Goal: Information Seeking & Learning: Learn about a topic

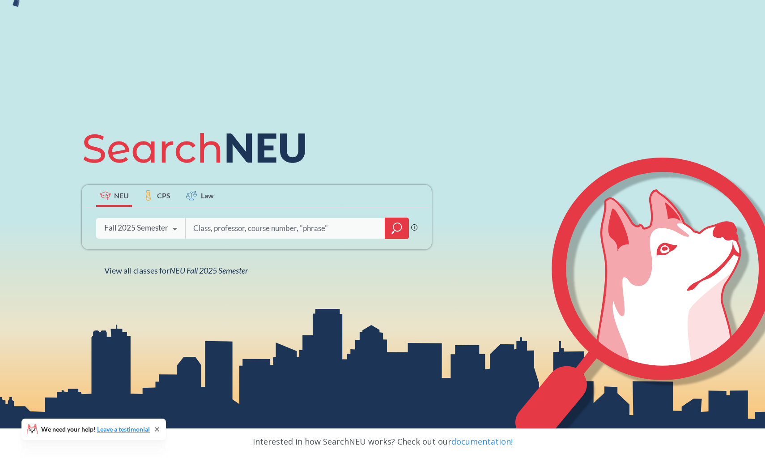
scroll to position [60, 0]
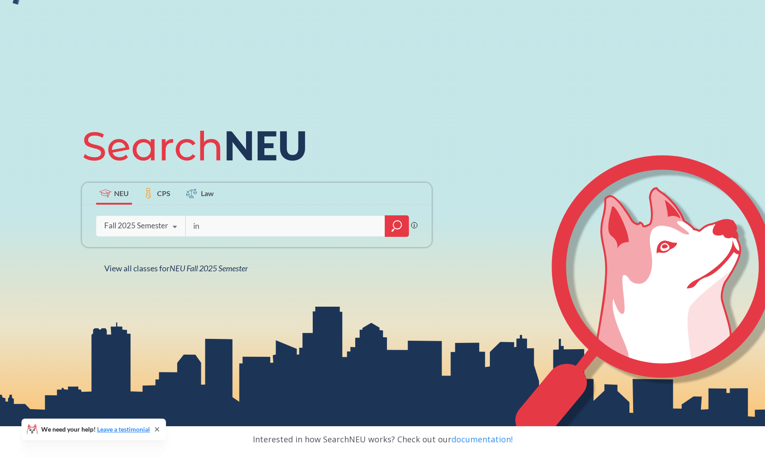
type input "i"
type input "interpreting culture"
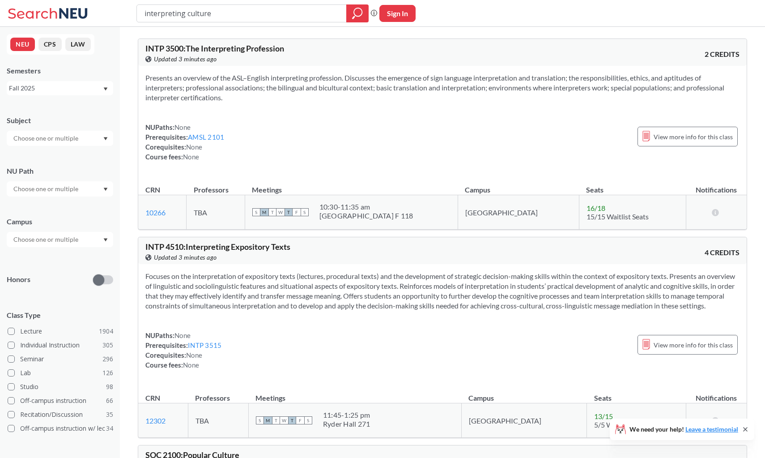
click at [274, 12] on input "interpreting culture" at bounding box center [242, 13] width 197 height 15
click at [273, 11] on input "interpreting culture" at bounding box center [242, 13] width 197 height 15
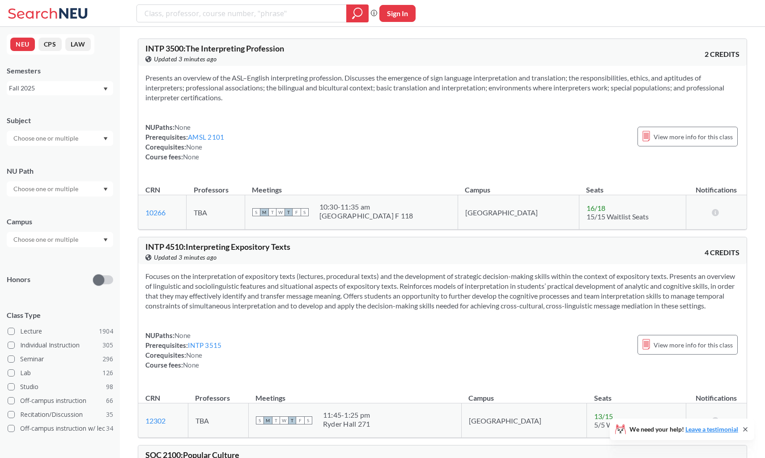
click at [359, 14] on icon "magnifying glass" at bounding box center [357, 13] width 11 height 13
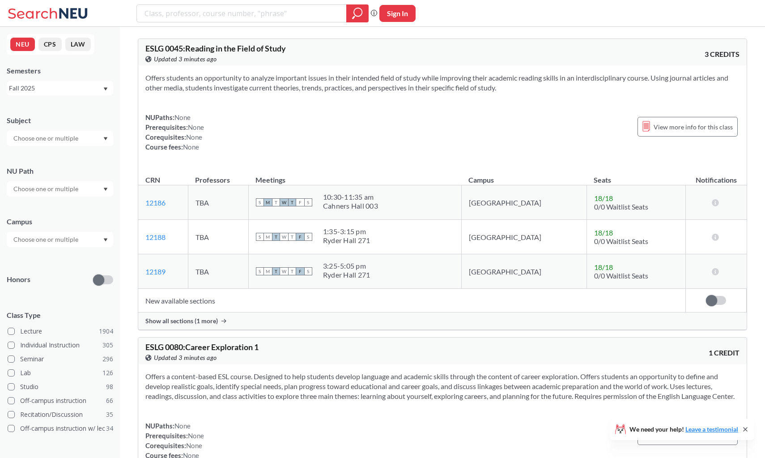
click at [82, 200] on div "Subject NU Path Campus Honors Class Type Lecture 1904 Individual Instruction 30…" at bounding box center [60, 310] width 107 height 406
click at [84, 186] on input "text" at bounding box center [46, 189] width 75 height 11
click at [71, 232] on span "( 124 )" at bounding box center [77, 230] width 14 height 8
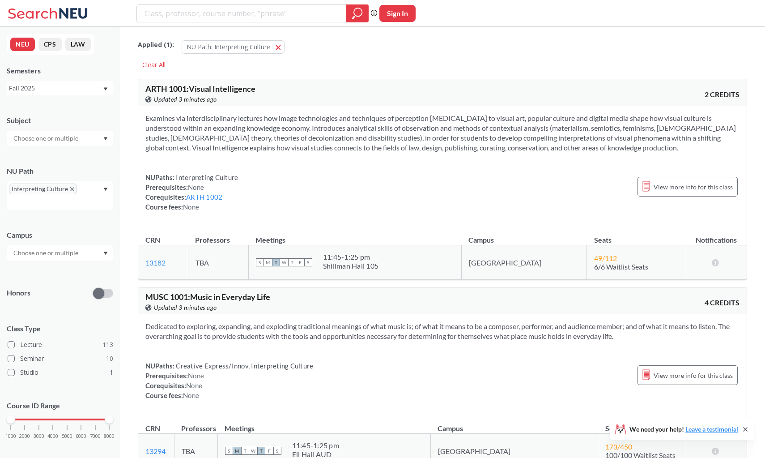
click at [367, 209] on div "NUPaths: Interpreting Culture Prerequisites: None Corequisites: ARTH 1002 Cours…" at bounding box center [442, 191] width 594 height 39
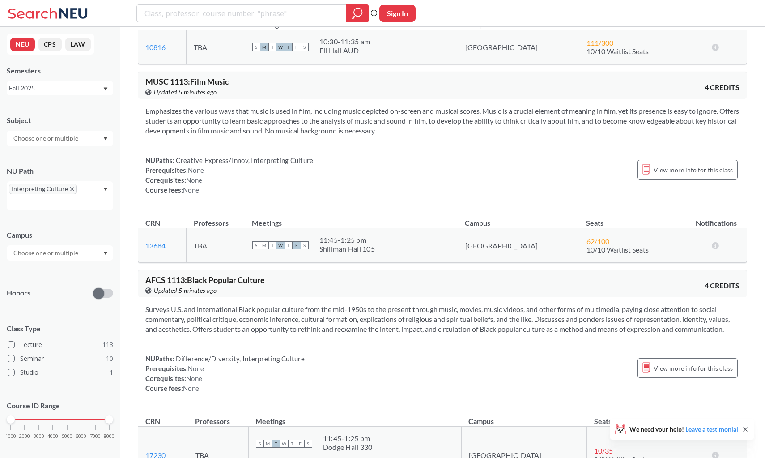
scroll to position [2601, 0]
click at [105, 250] on div at bounding box center [60, 252] width 107 height 15
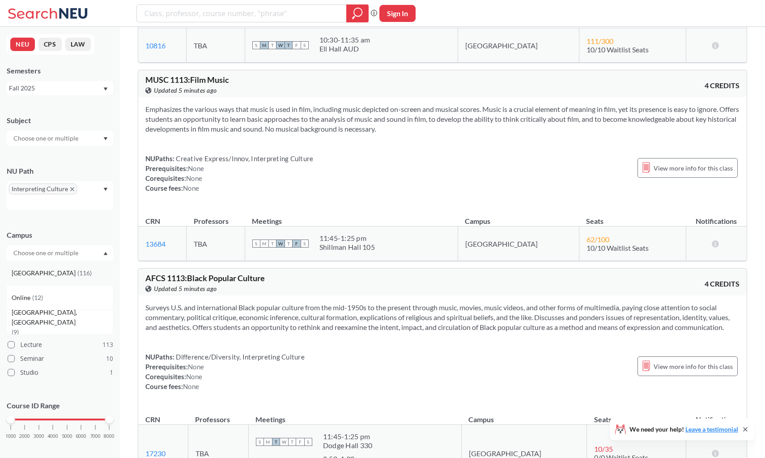
click at [98, 274] on div "Boston ( 116 )" at bounding box center [62, 273] width 101 height 10
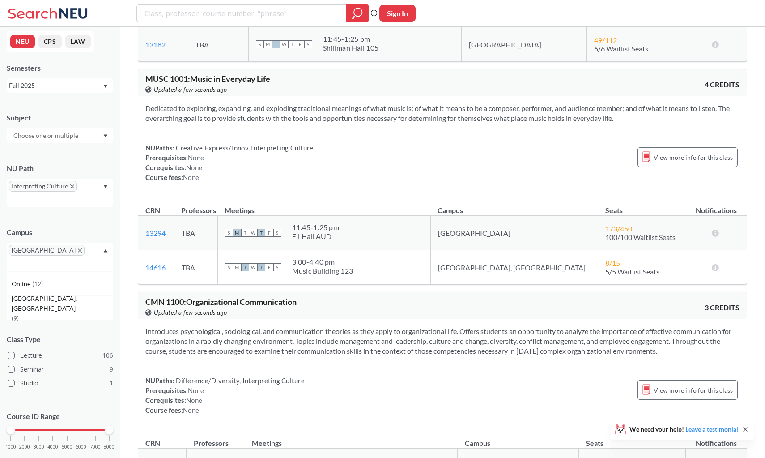
scroll to position [220, 0]
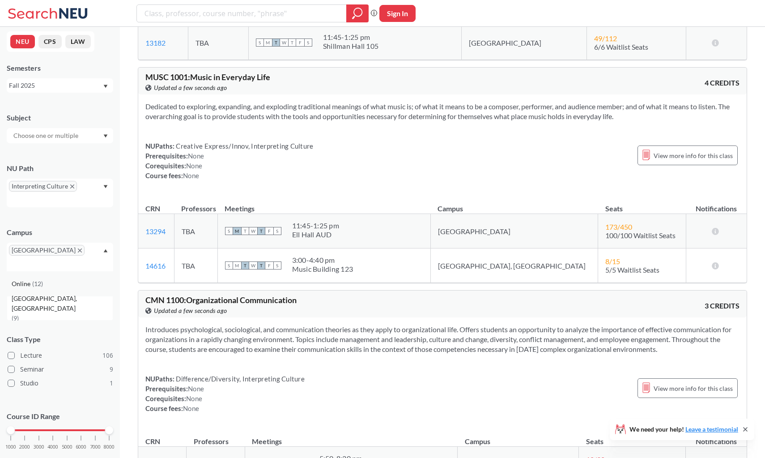
click at [79, 279] on div "Online ( 12 )" at bounding box center [62, 284] width 101 height 10
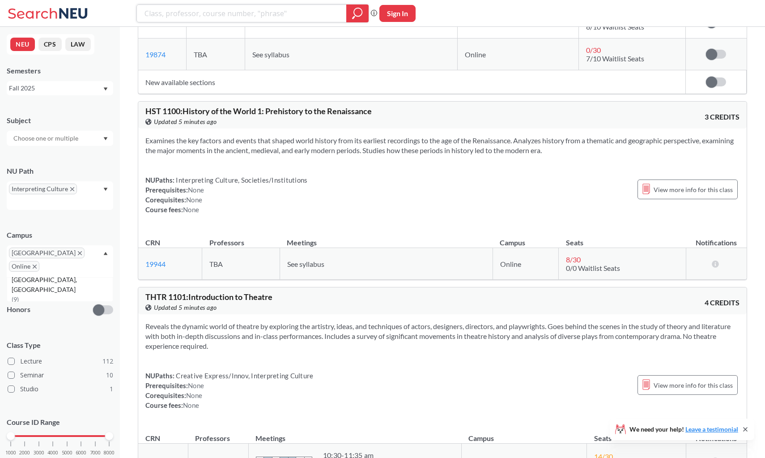
scroll to position [623, 0]
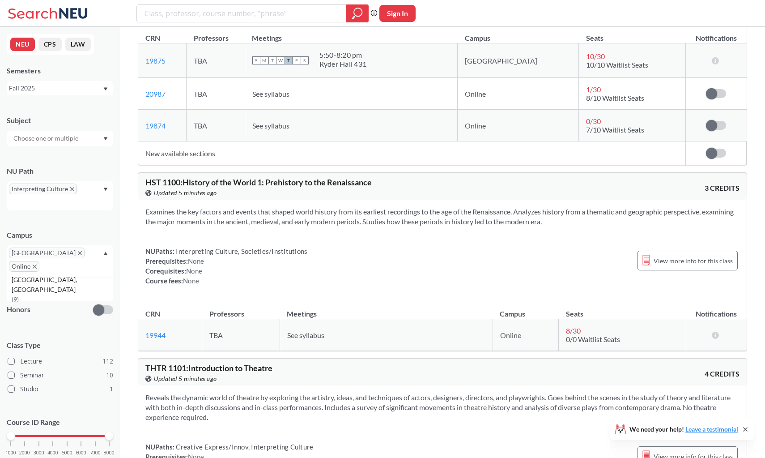
click at [39, 261] on span "Online" at bounding box center [24, 266] width 30 height 11
click at [37, 265] on icon "X to remove pill" at bounding box center [35, 267] width 4 height 4
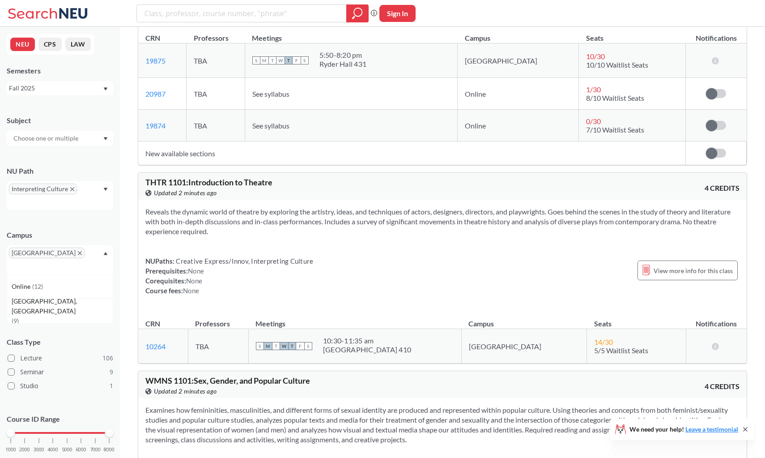
click at [78, 253] on icon "X to remove pill" at bounding box center [80, 253] width 4 height 4
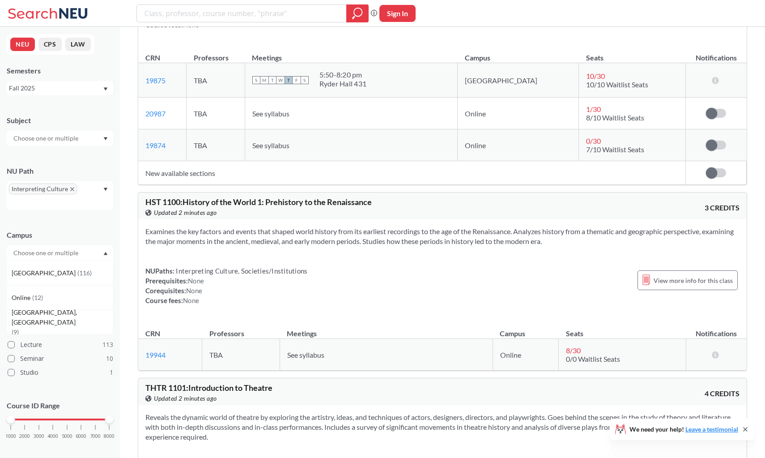
scroll to position [602, 0]
click at [93, 191] on div "Interpreting Culture" at bounding box center [60, 195] width 107 height 29
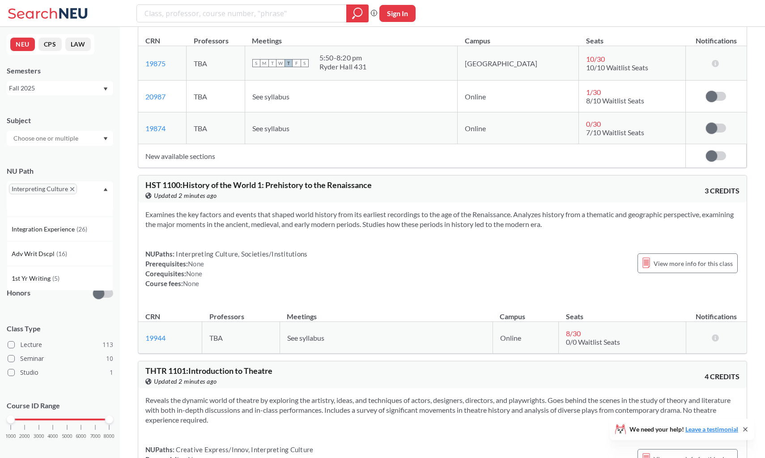
scroll to position [623, 0]
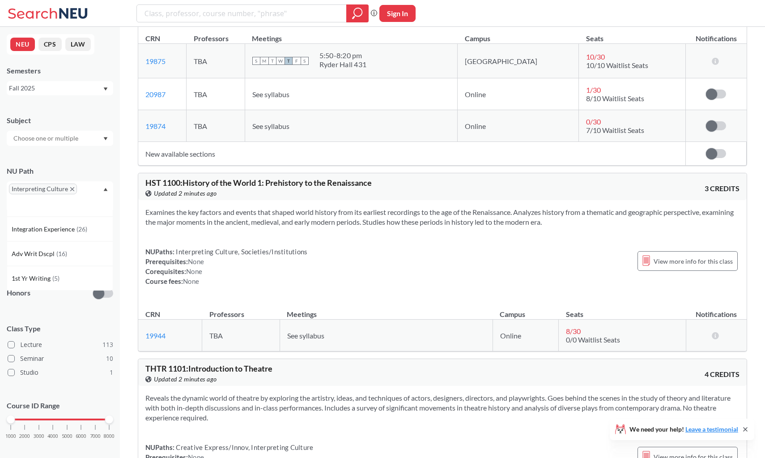
click at [104, 188] on div "Interpreting Culture" at bounding box center [60, 195] width 107 height 29
click at [96, 147] on div "Subject NU Path Interpreting Culture Campus Honors Class Type Lecture 113 Semin…" at bounding box center [60, 282] width 107 height 350
click at [96, 143] on div at bounding box center [60, 138] width 107 height 15
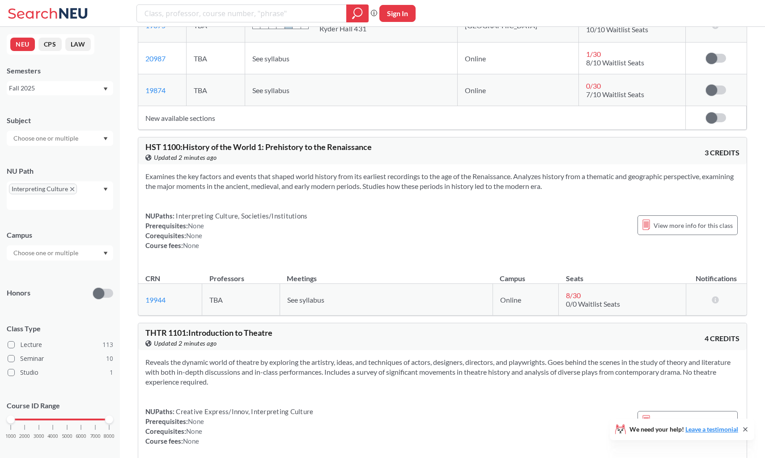
click at [80, 282] on div "Honors" at bounding box center [60, 288] width 107 height 32
click at [73, 188] on icon "X to remove pill" at bounding box center [72, 189] width 4 height 4
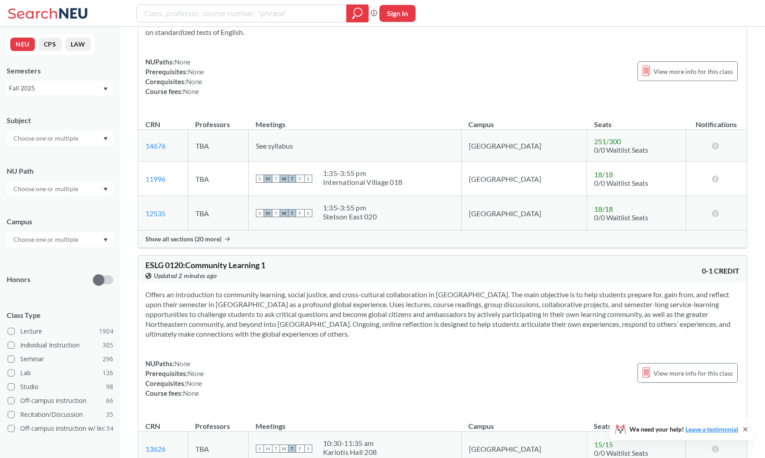
click at [78, 138] on input "text" at bounding box center [46, 138] width 75 height 11
click at [74, 187] on div "BIOL ( 48 )" at bounding box center [62, 183] width 101 height 10
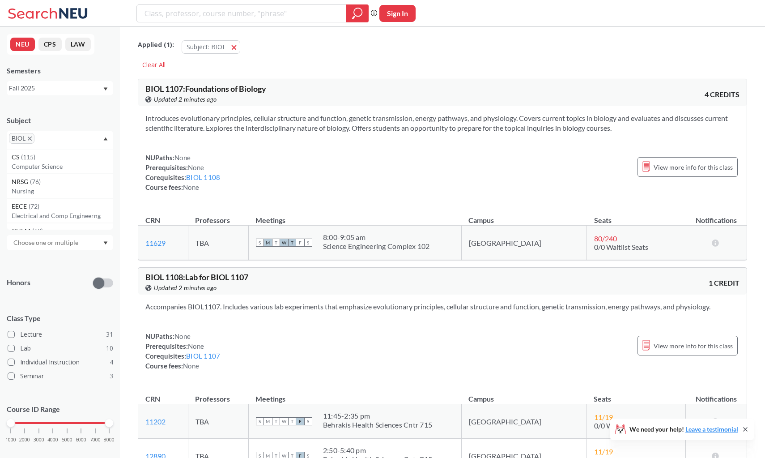
click at [69, 269] on div "Honors" at bounding box center [60, 277] width 107 height 32
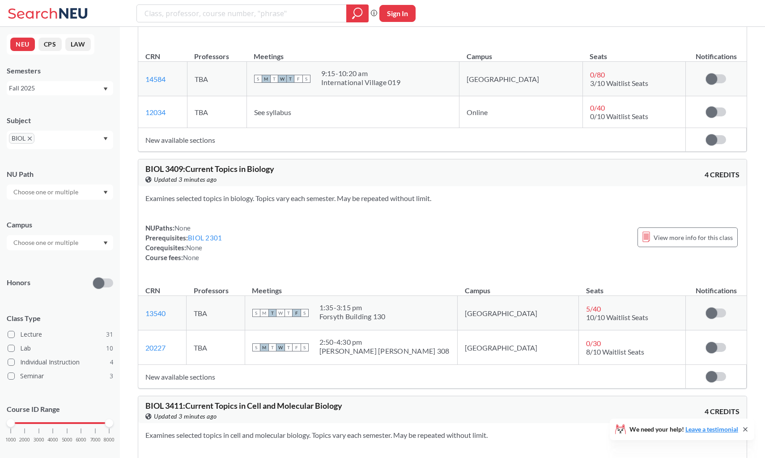
scroll to position [4796, 0]
click at [203, 142] on td "New available sections" at bounding box center [412, 139] width 548 height 24
click at [286, 143] on td "New available sections" at bounding box center [412, 139] width 548 height 24
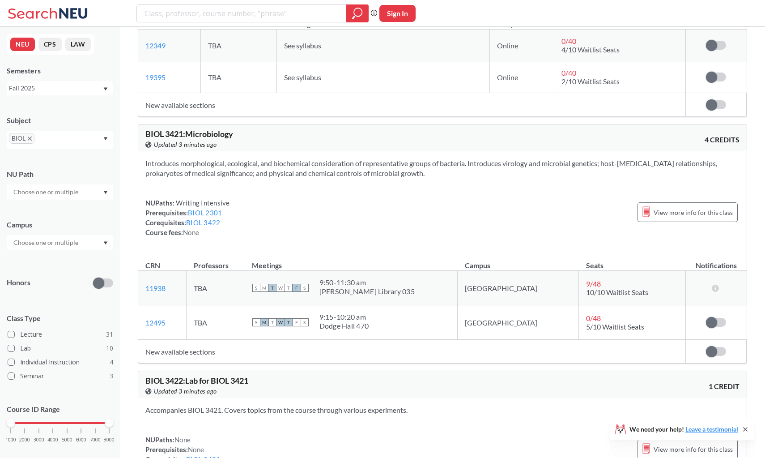
scroll to position [5750, 0]
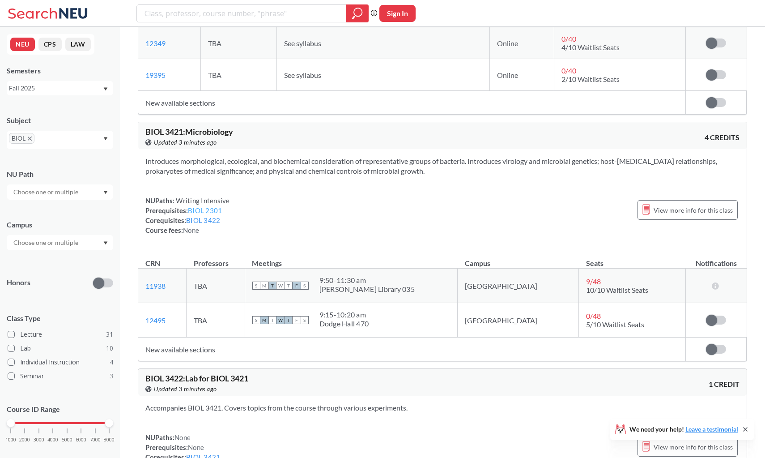
click at [218, 210] on link "BIOL 2301" at bounding box center [205, 210] width 34 height 8
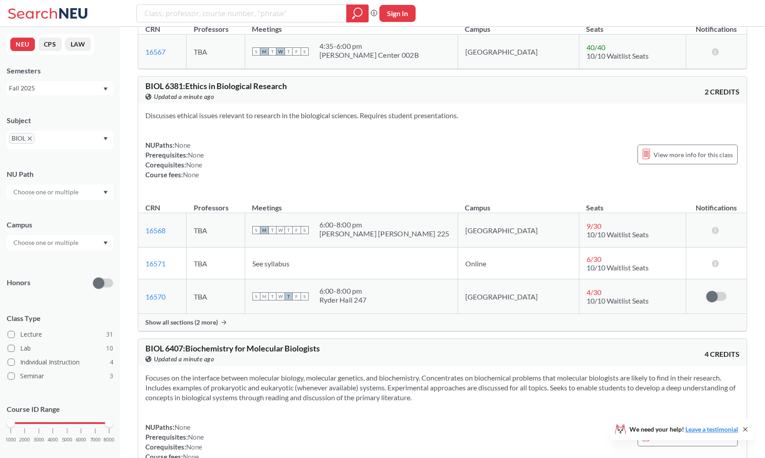
scroll to position [9858, 0]
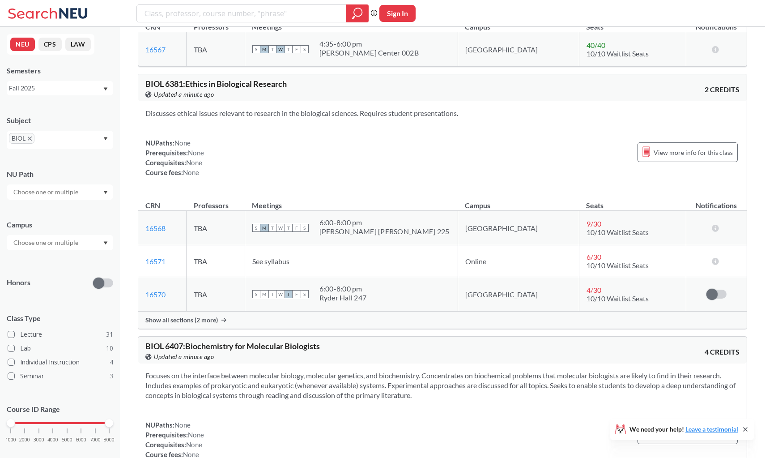
click at [228, 329] on div "Show all sections (2 more)" at bounding box center [442, 320] width 609 height 17
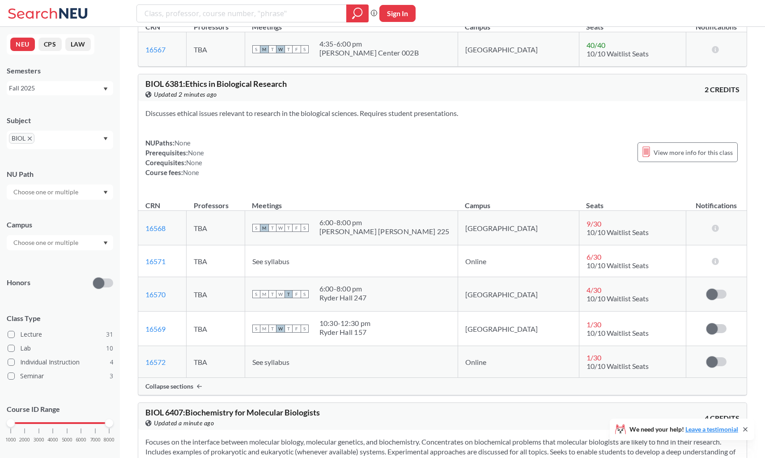
click at [248, 89] on span "BIOL 6381 : Ethics in Biological Research" at bounding box center [215, 84] width 141 height 10
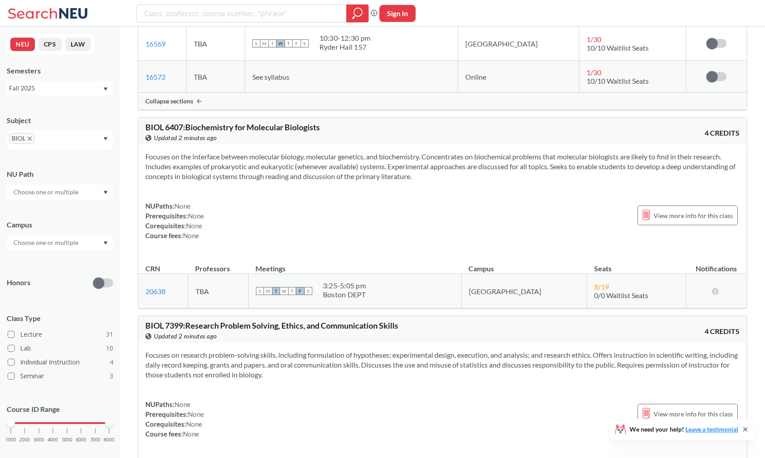
scroll to position [10144, 0]
click at [480, 239] on div "NUPaths: None Prerequisites: None Corequisites: None Course fees: None View mor…" at bounding box center [442, 219] width 594 height 39
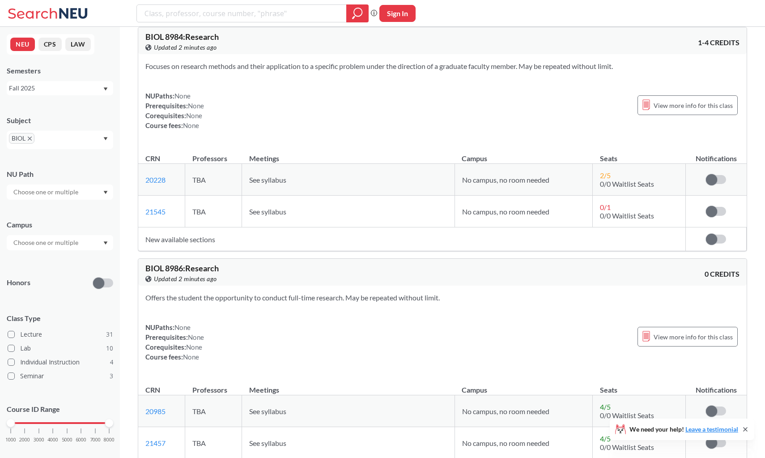
scroll to position [10792, 0]
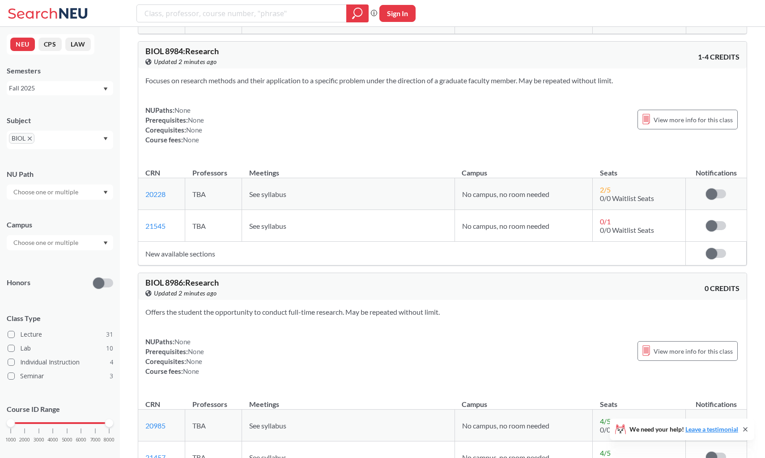
click at [31, 138] on icon "X to remove pill" at bounding box center [30, 139] width 4 height 4
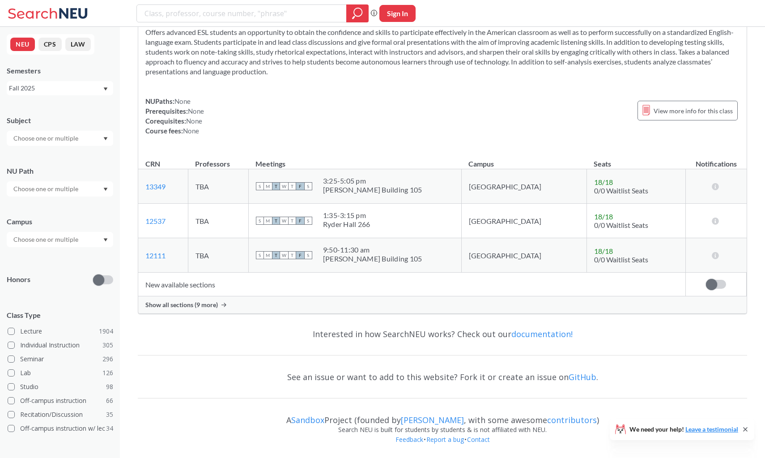
scroll to position [2688, 0]
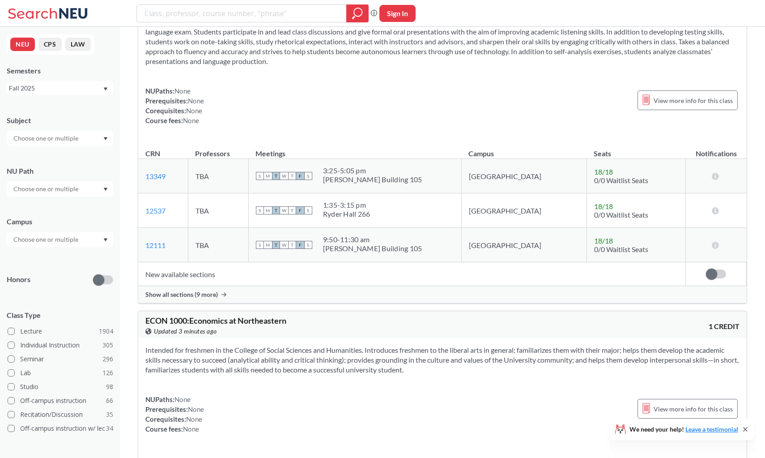
click at [48, 141] on input "text" at bounding box center [46, 138] width 75 height 11
click at [57, 133] on input "text" at bounding box center [46, 138] width 75 height 11
click at [108, 136] on div at bounding box center [60, 138] width 107 height 15
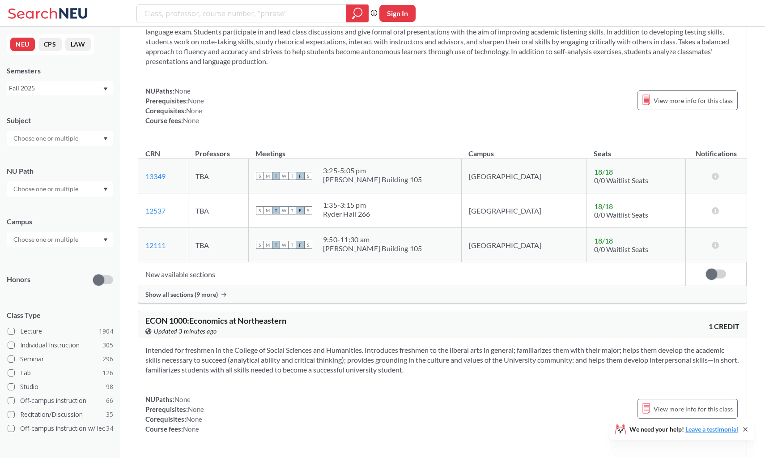
click at [84, 188] on input "text" at bounding box center [46, 189] width 75 height 11
click at [54, 254] on span "Interpreting Culture" at bounding box center [41, 258] width 58 height 10
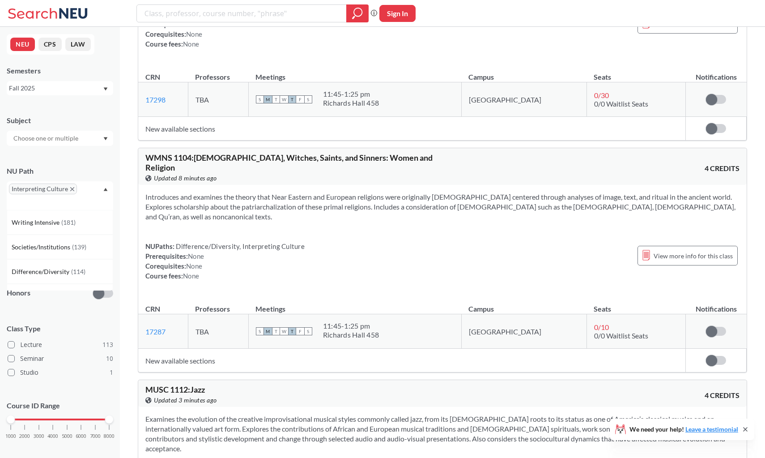
click at [256, 192] on section "Introduces and examines the theory that Near Eastern and European religions wer…" at bounding box center [442, 207] width 594 height 30
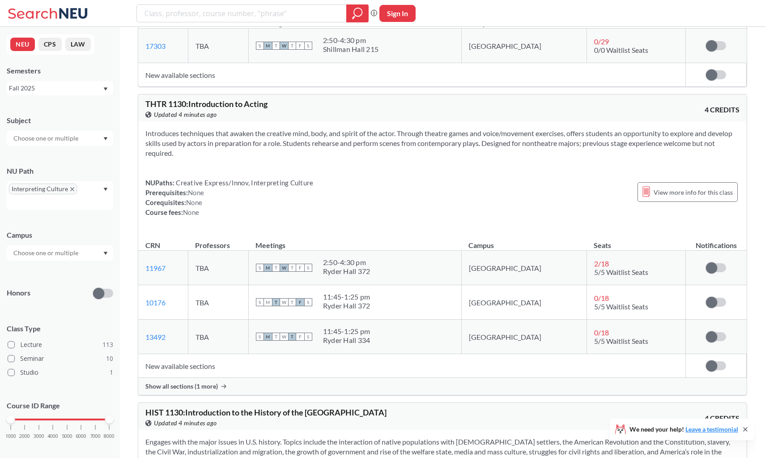
scroll to position [3529, 0]
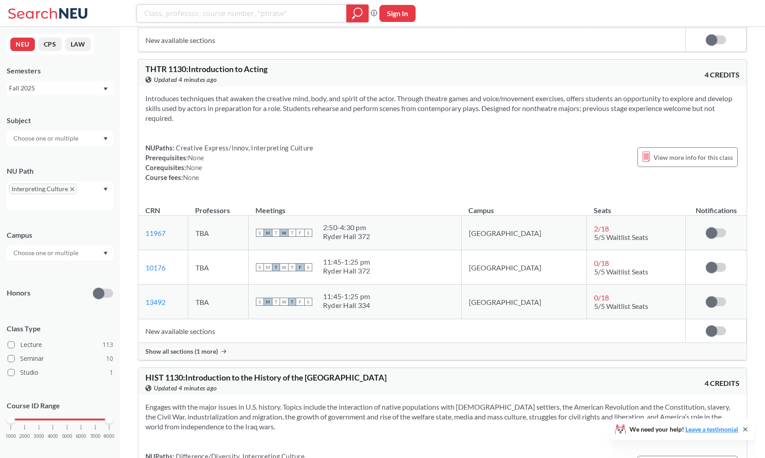
click at [273, 13] on input "search" at bounding box center [242, 13] width 197 height 15
click at [74, 188] on span "Interpreting Culture" at bounding box center [43, 189] width 68 height 11
click at [71, 194] on span "Interpreting Culture" at bounding box center [43, 189] width 68 height 11
click at [71, 191] on icon "X to remove pill" at bounding box center [72, 189] width 4 height 4
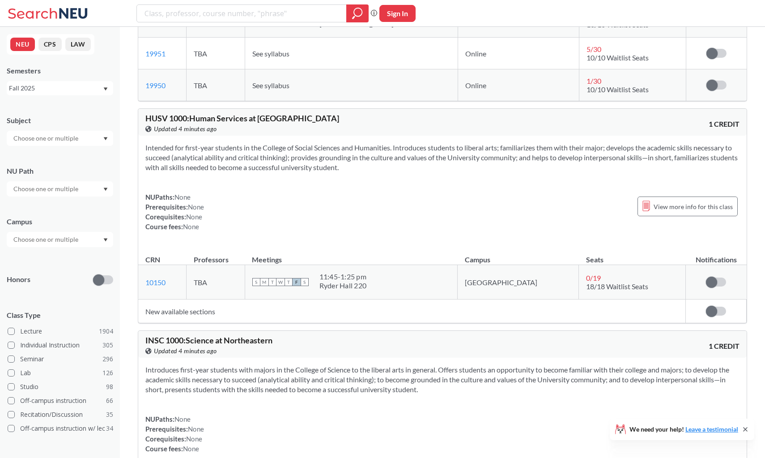
scroll to position [2688, 0]
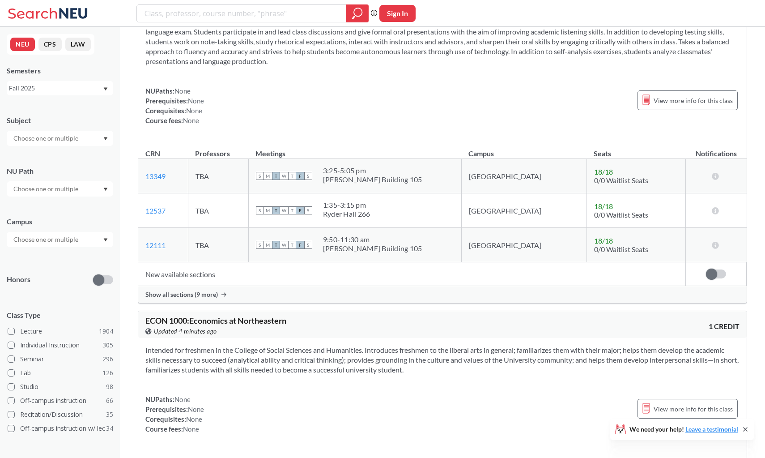
click at [71, 191] on input "text" at bounding box center [46, 189] width 75 height 11
click at [80, 147] on div "Subject NU Path Writing Intensive ( 181 ) Societies/Institutions ( 139 ) Interp…" at bounding box center [60, 310] width 107 height 406
click at [80, 146] on div "Subject NU Path Campus Honors Class Type Lecture 1904 Individual Instruction 30…" at bounding box center [60, 310] width 107 height 406
click at [80, 145] on div at bounding box center [60, 138] width 107 height 15
click at [198, 17] on input "search" at bounding box center [242, 13] width 197 height 15
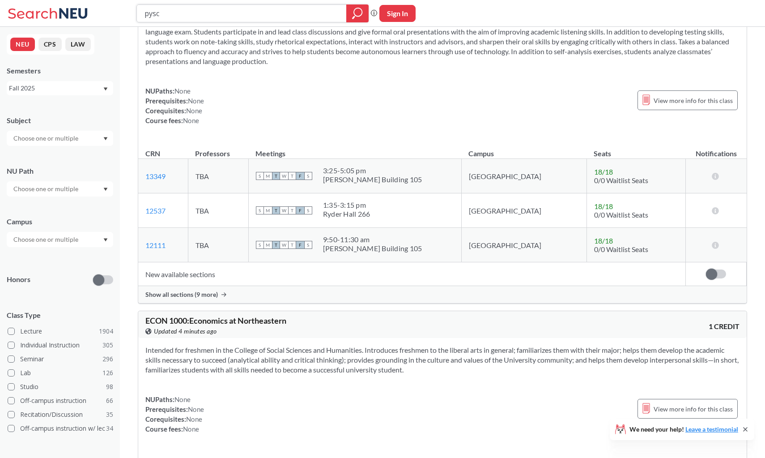
type input "pysch"
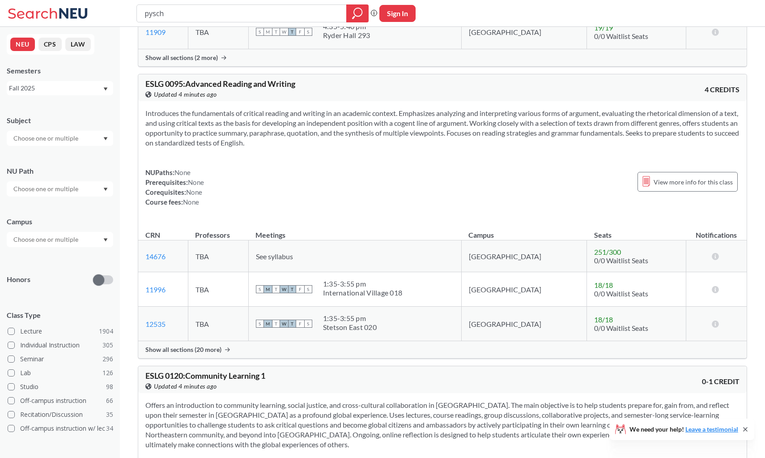
scroll to position [569, 0]
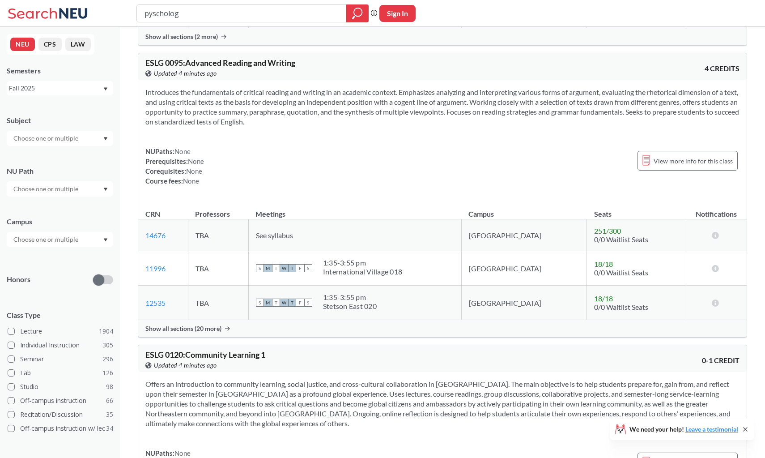
type input "pyschology"
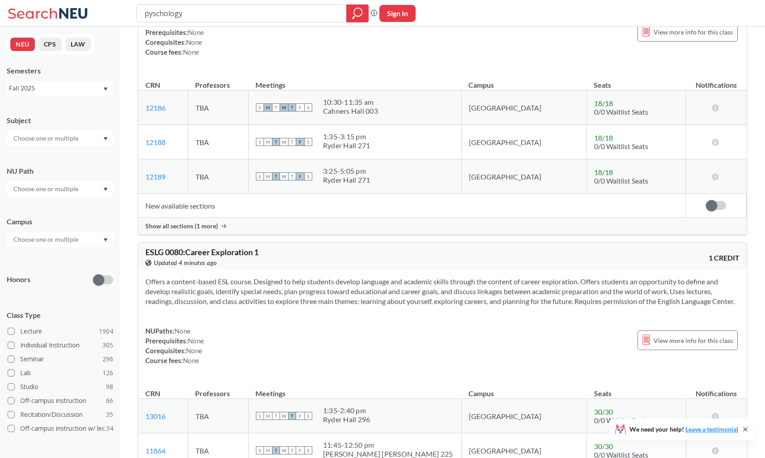
scroll to position [292, 0]
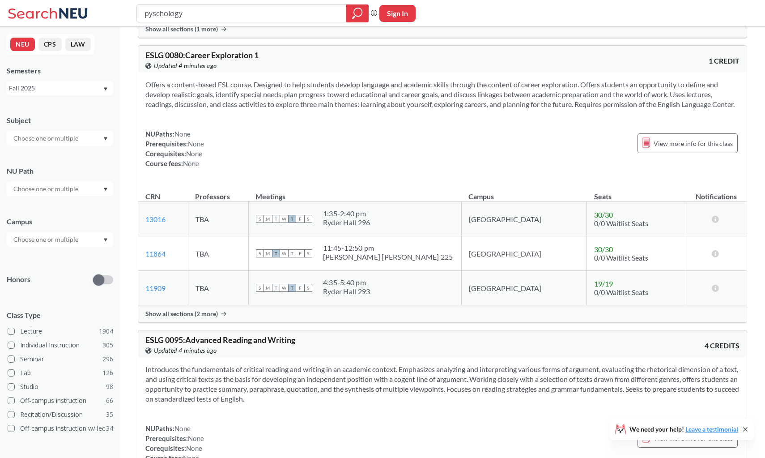
click at [337, 12] on input "pyschology" at bounding box center [242, 13] width 197 height 15
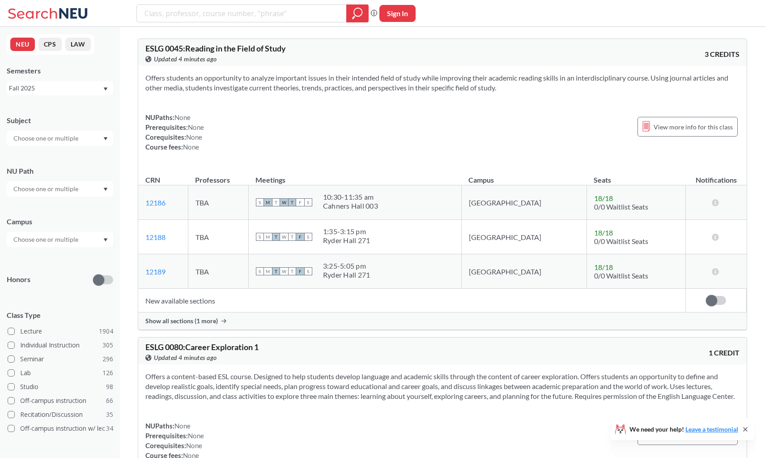
click at [84, 133] on input "text" at bounding box center [46, 138] width 75 height 11
click at [78, 156] on p "Psychology" at bounding box center [62, 154] width 101 height 9
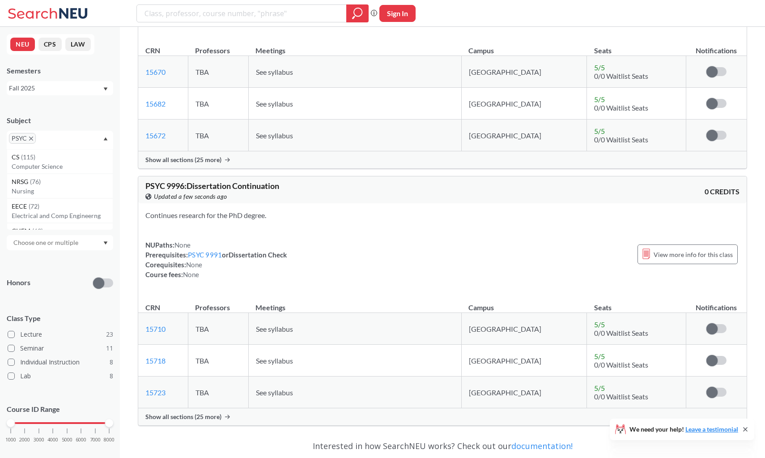
scroll to position [11284, 0]
